Goal: Find specific fact: Find specific fact

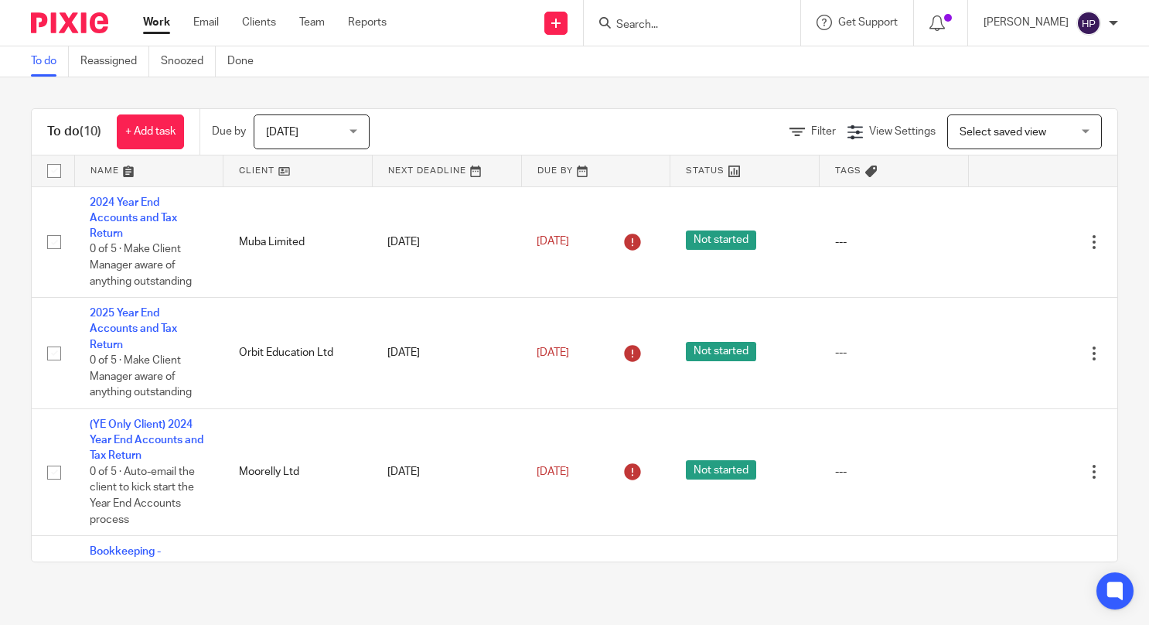
click at [704, 26] on input "Search" at bounding box center [684, 26] width 139 height 14
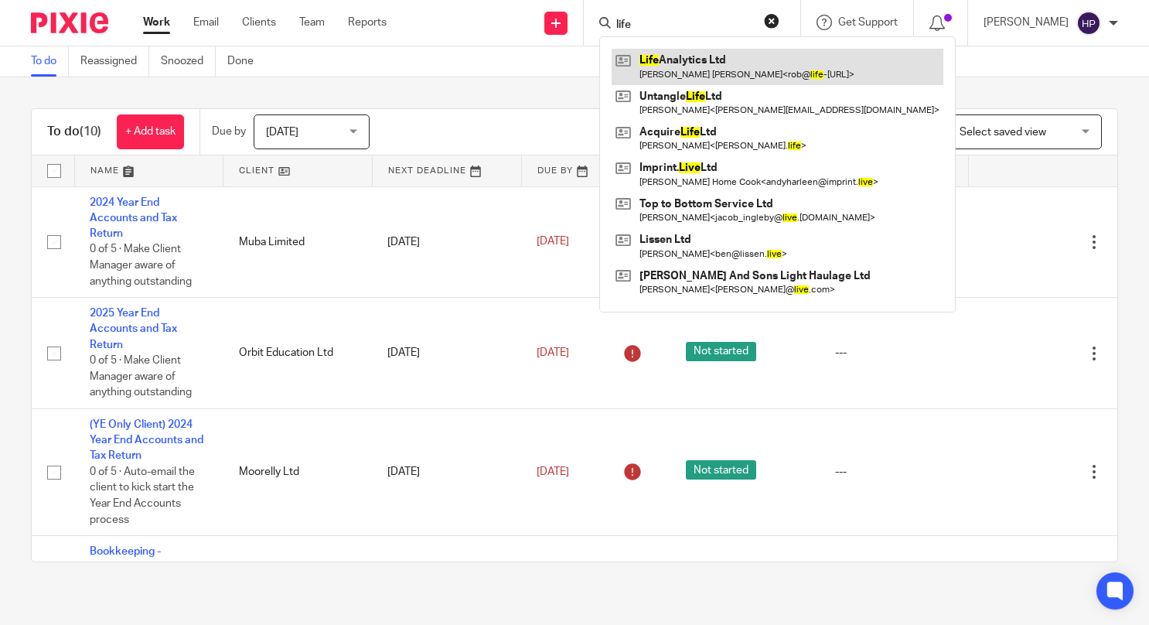
type input "life"
click at [701, 73] on link at bounding box center [778, 67] width 332 height 36
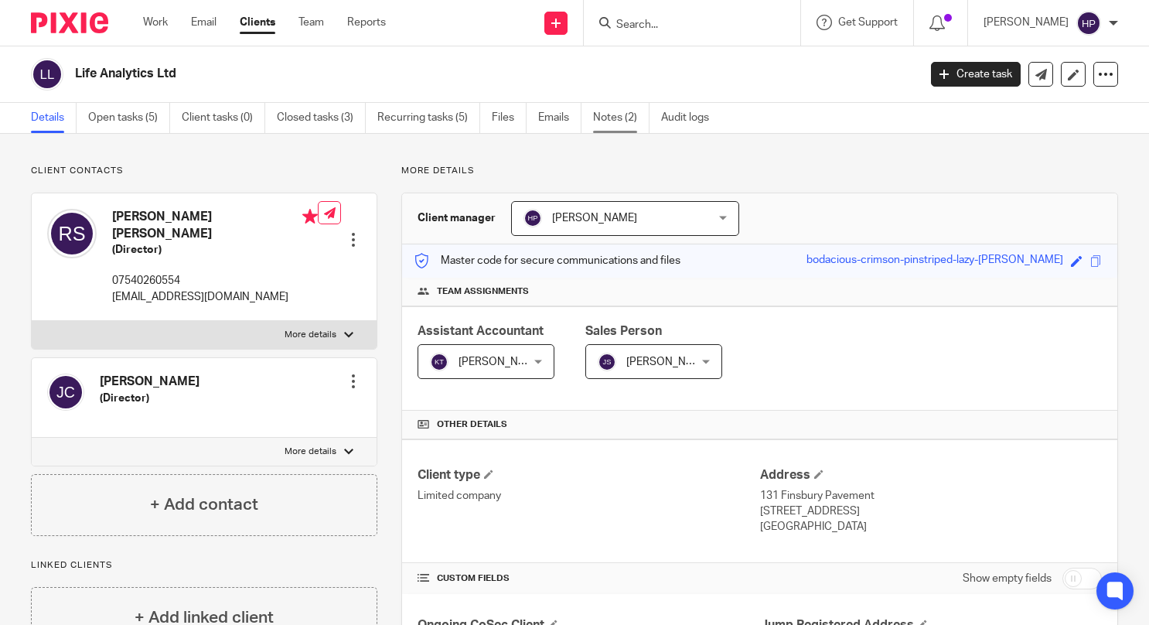
drag, startPoint x: 602, startPoint y: 125, endPoint x: 605, endPoint y: 169, distance: 44.1
click at [603, 125] on link "Notes (2)" at bounding box center [621, 118] width 56 height 30
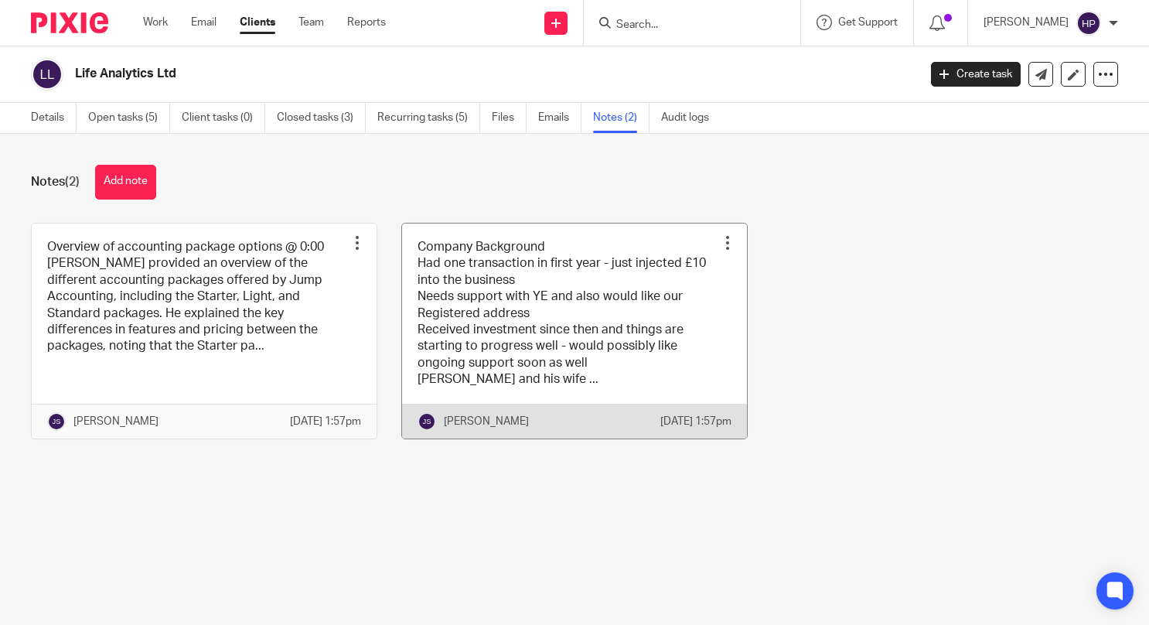
click at [568, 341] on link at bounding box center [574, 330] width 345 height 215
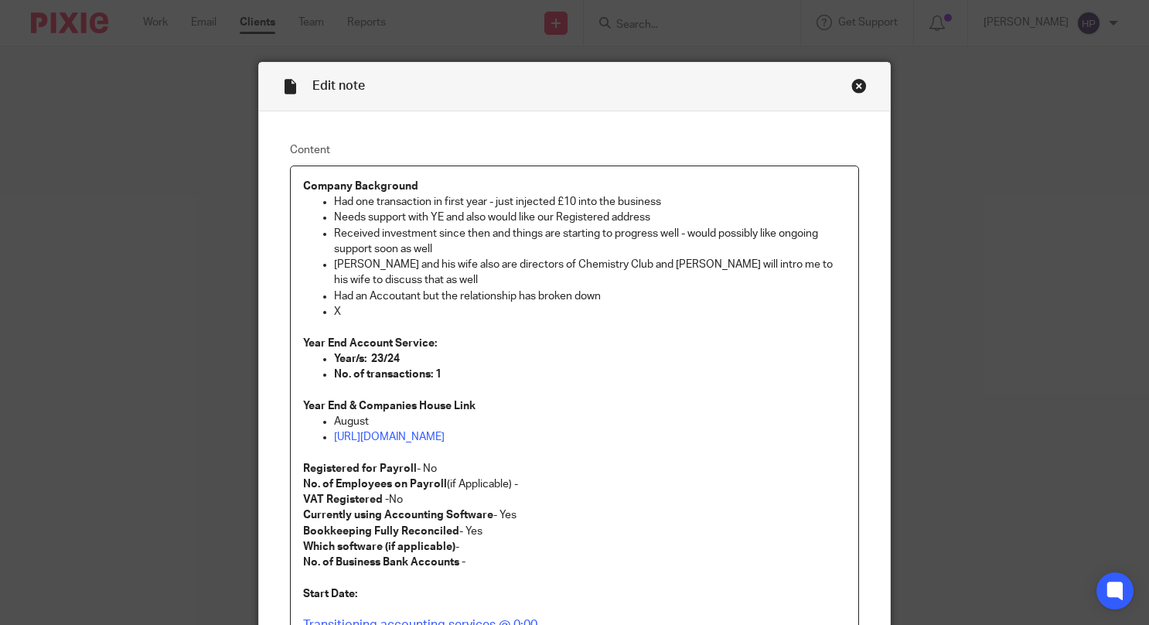
click at [854, 84] on div "Close this dialog window" at bounding box center [858, 85] width 15 height 15
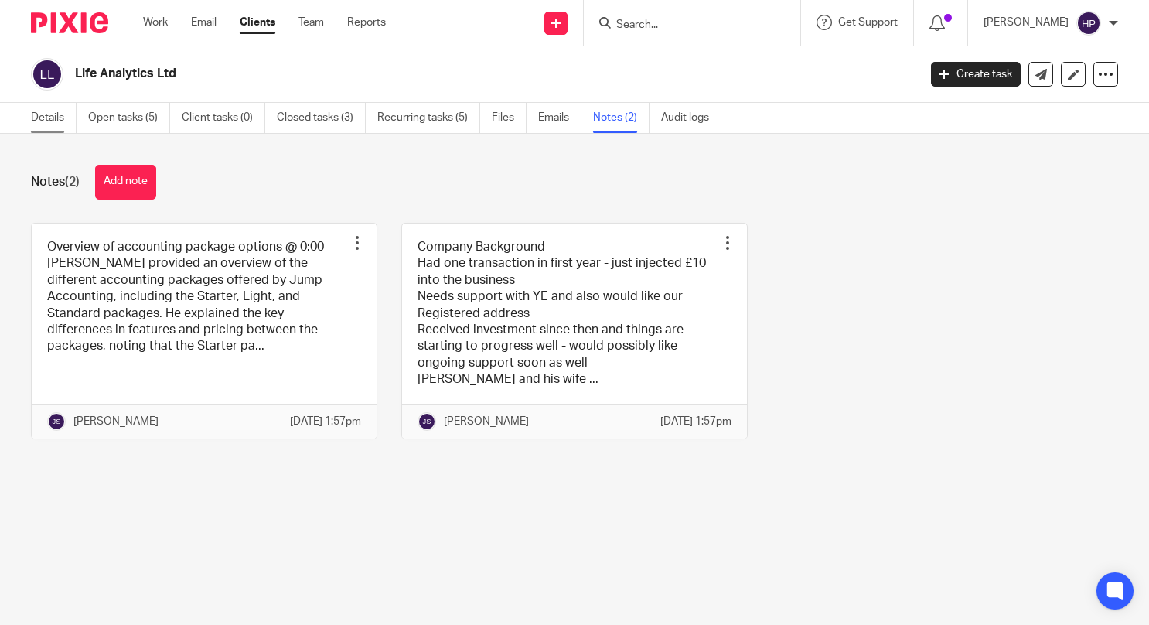
click at [47, 113] on link "Details" at bounding box center [54, 118] width 46 height 30
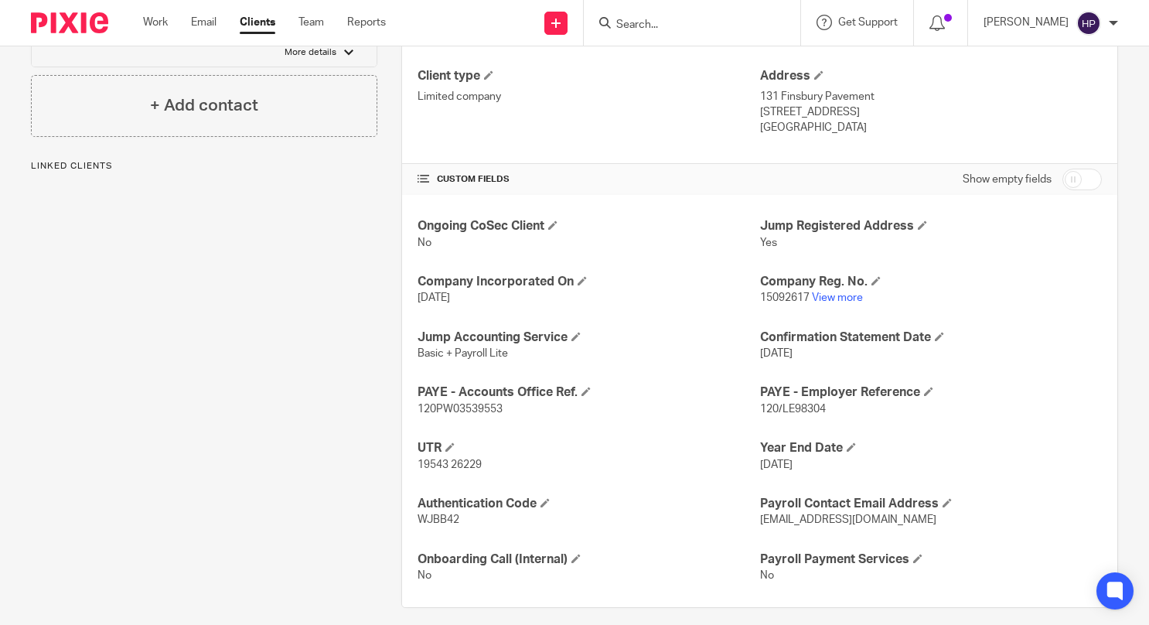
scroll to position [410, 0]
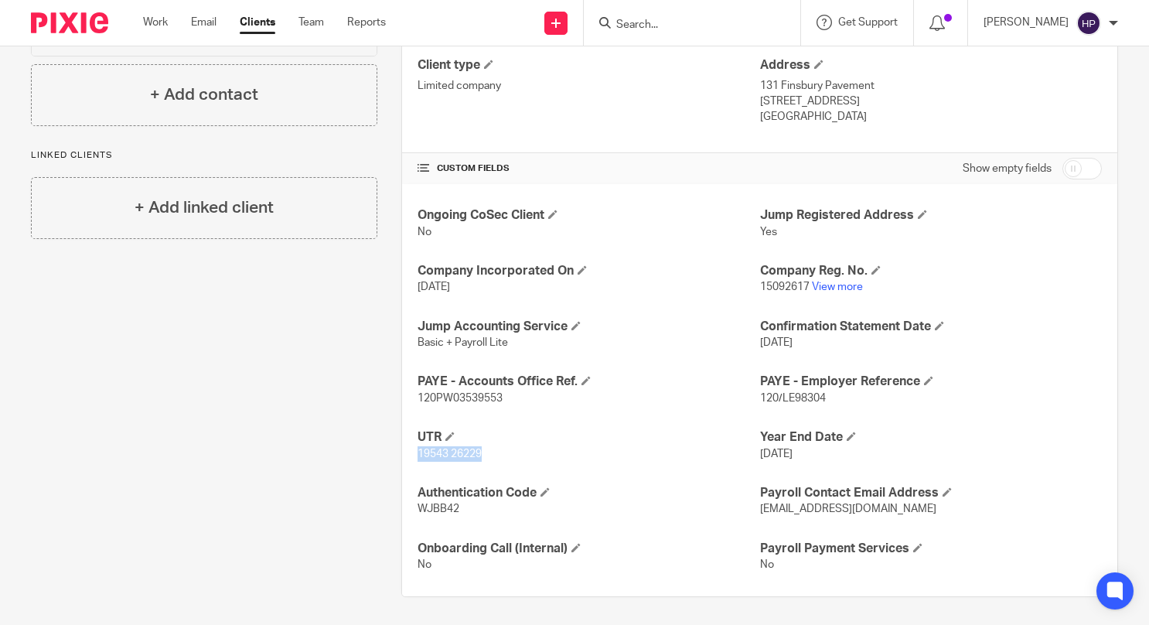
drag, startPoint x: 480, startPoint y: 452, endPoint x: 413, endPoint y: 456, distance: 67.4
click at [418, 456] on p "19543 26229" at bounding box center [589, 453] width 342 height 15
copy span "19543 26229"
